Goal: Navigation & Orientation: Find specific page/section

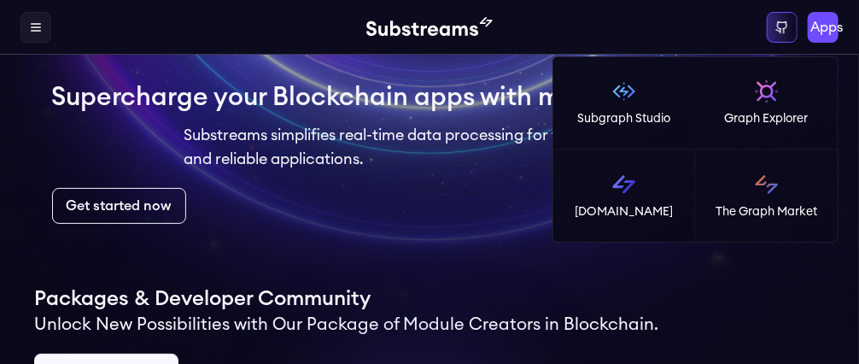
click at [804, 33] on div "Sign in Apps Subgraph Studio Graph Explorer Substreams.dev The Graph Market" at bounding box center [702, 27] width 272 height 31
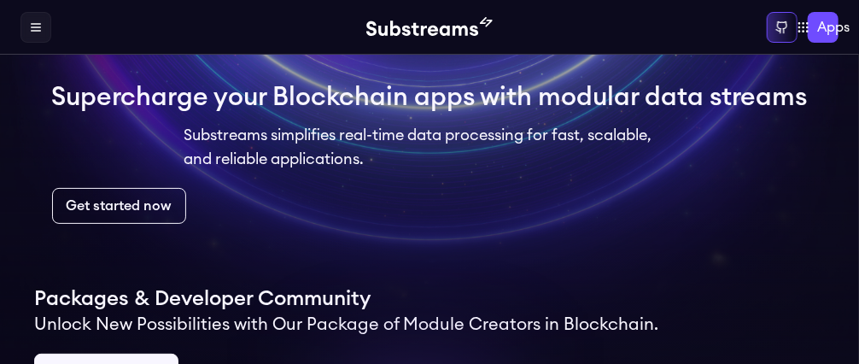
click at [399, 36] on img at bounding box center [429, 27] width 126 height 20
click at [35, 27] on icon at bounding box center [36, 27] width 14 height 14
click at [0, 0] on link "Packages" at bounding box center [0, 0] width 0 height 0
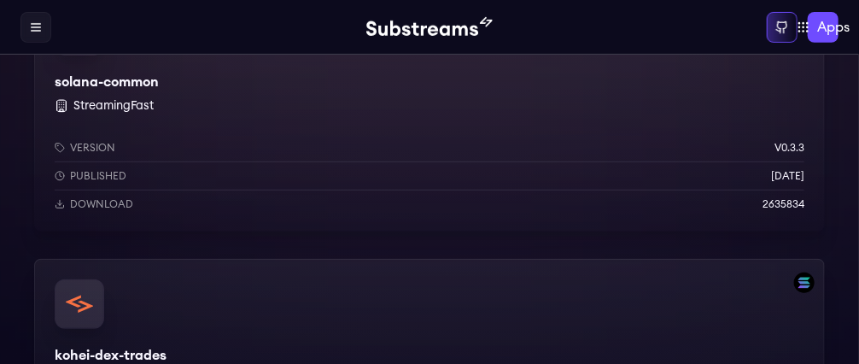
scroll to position [256, 0]
